Goal: Check status: Check status

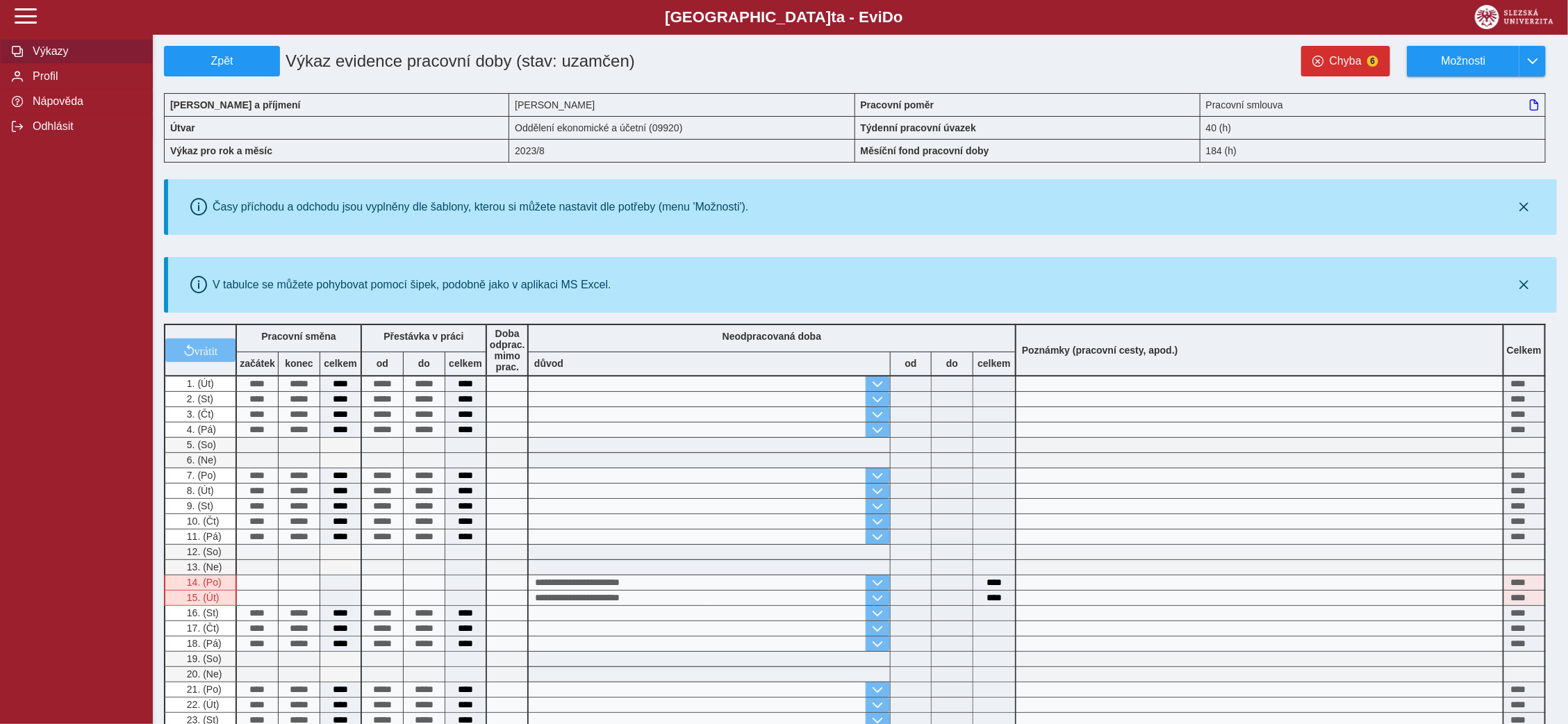
click at [66, 51] on span "Výkazy" at bounding box center [85, 51] width 113 height 13
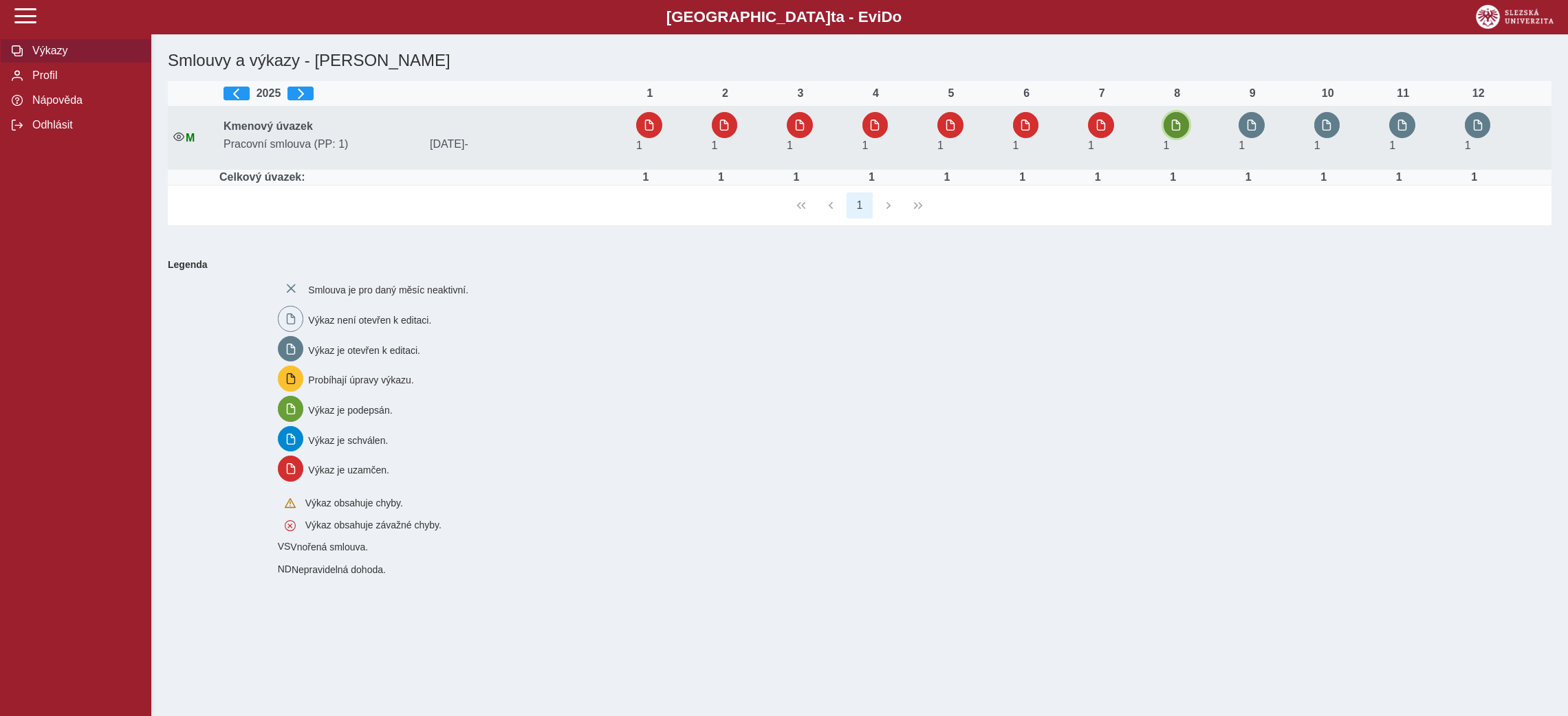
click at [1176, 124] on span "button" at bounding box center [1176, 126] width 11 height 11
